Goal: Task Accomplishment & Management: Use online tool/utility

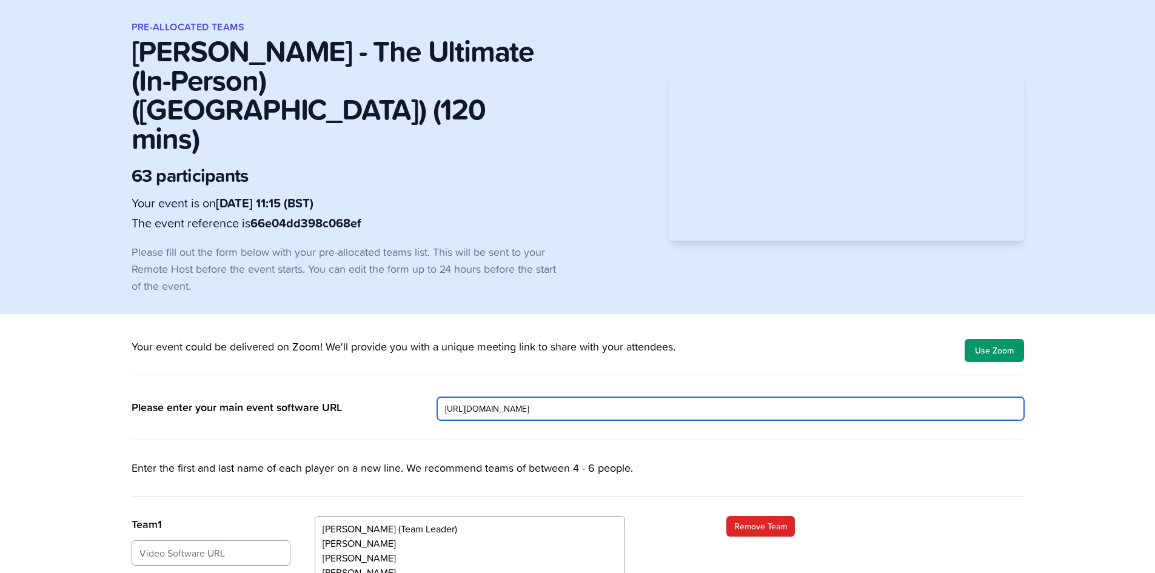
click at [926, 397] on input "https://www.microsoft.com/en-gb/microsoft-teams/join-a-meeting?msockid=31d31a13…" at bounding box center [730, 408] width 587 height 23
paste input "Meeting ID: 362 931 300 685 3 Passcode: uT2CX3EN"
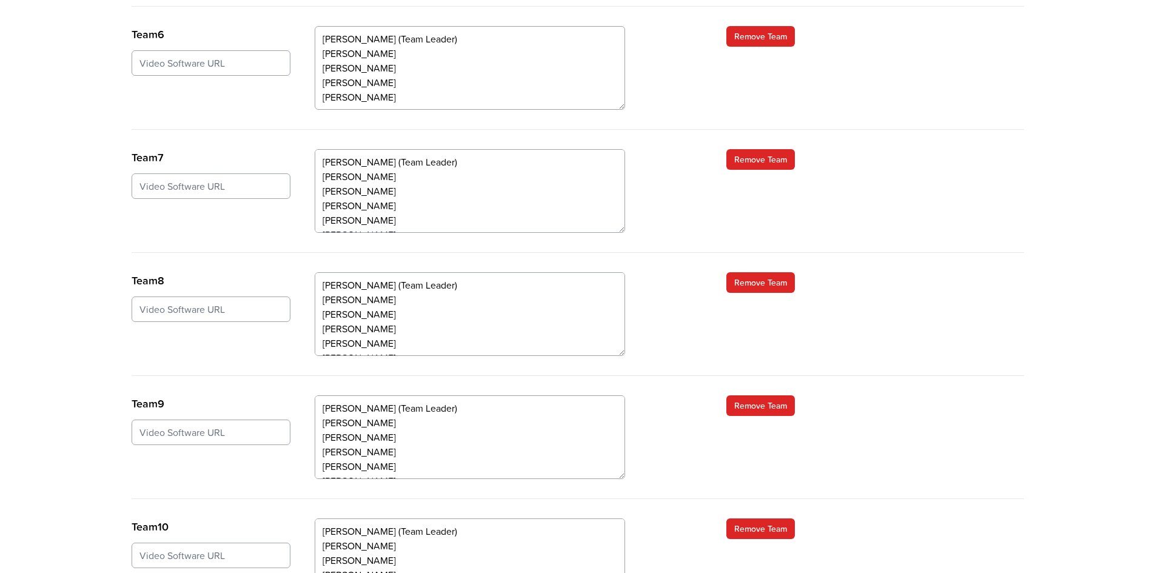
scroll to position [1197, 0]
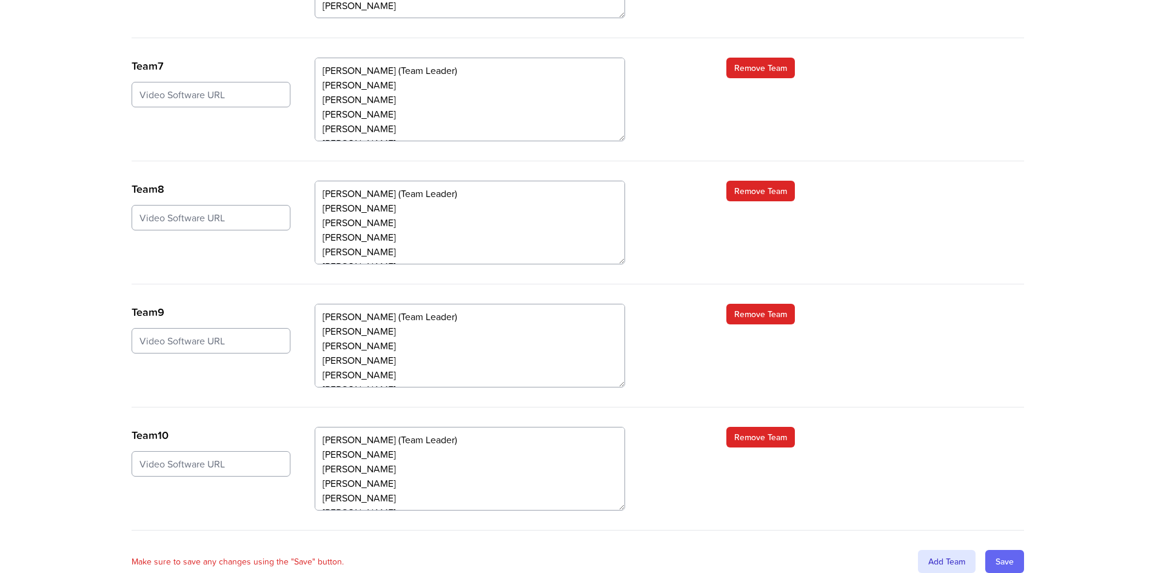
type input "[URL][DOMAIN_NAME] Meeting ID: 362 931 300 685 3 Passcode: uT2CX3EN"
click at [1005, 550] on input "Save" at bounding box center [1004, 561] width 39 height 23
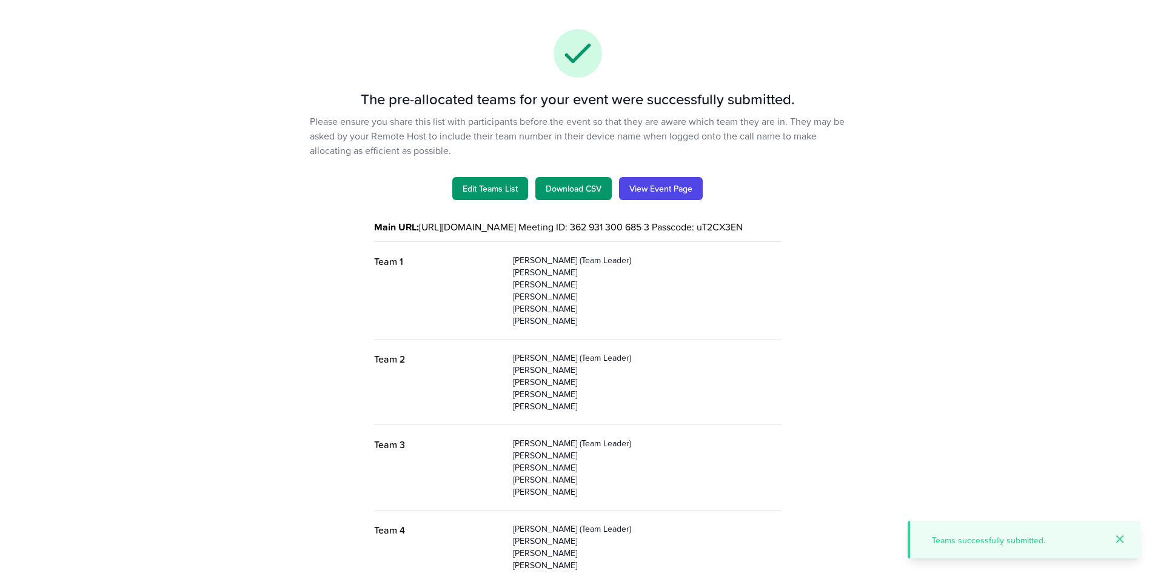
click at [995, 157] on div "Please ensure you share this list with participants before the event so that th…" at bounding box center [578, 136] width 893 height 44
click at [573, 186] on link "Download CSV" at bounding box center [573, 188] width 76 height 23
